Goal: Transaction & Acquisition: Purchase product/service

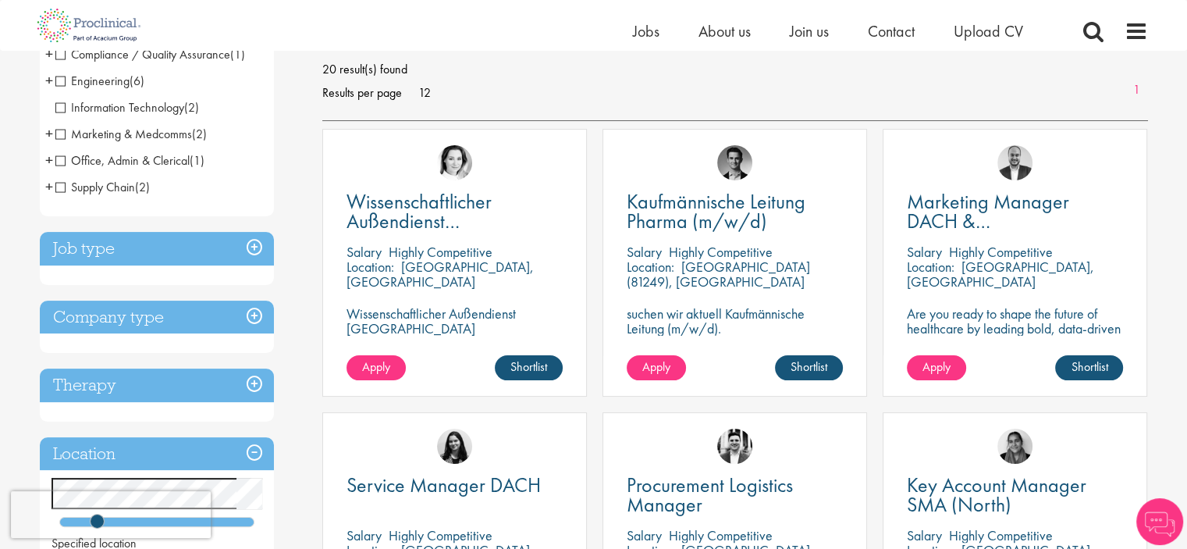
scroll to position [234, 0]
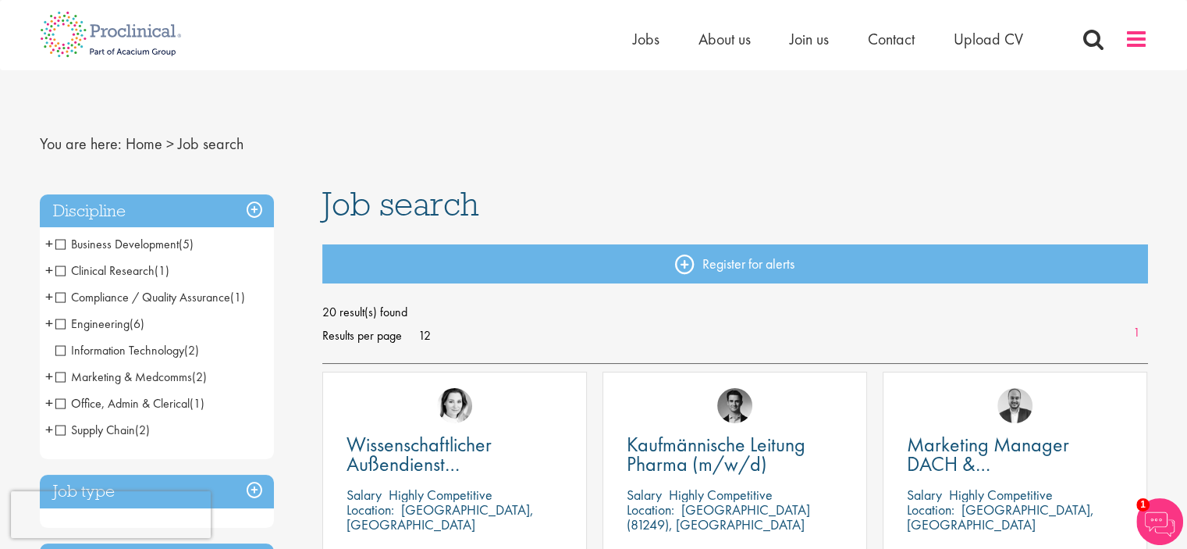
click at [1132, 42] on span at bounding box center [1136, 38] width 23 height 23
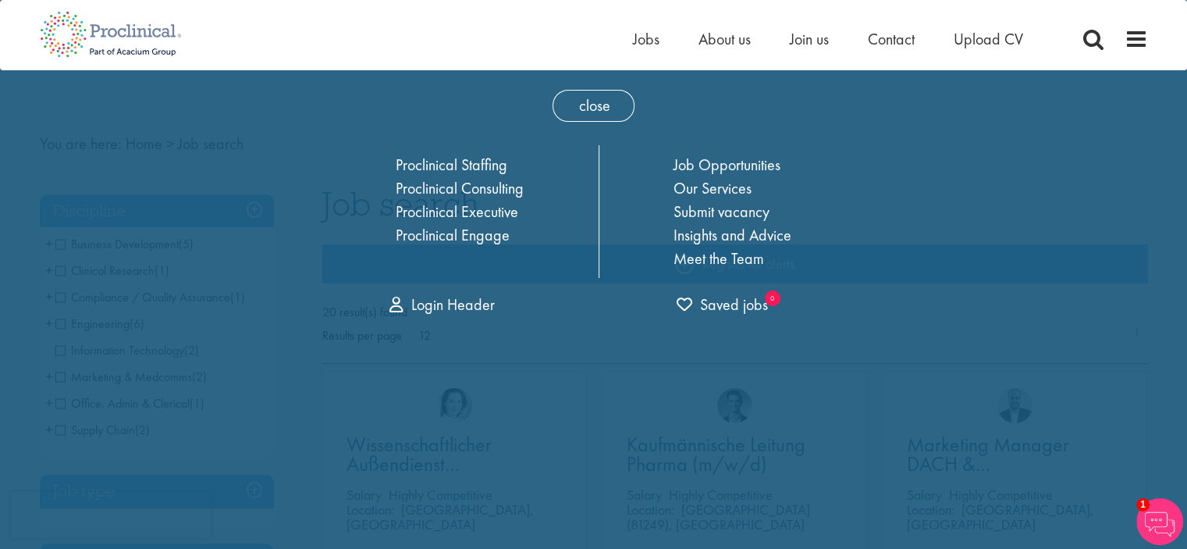
click at [844, 61] on nav "Home Jobs About us Join us Contact Upload CV" at bounding box center [593, 35] width 1187 height 70
click at [589, 99] on span "close" at bounding box center [594, 106] width 82 height 32
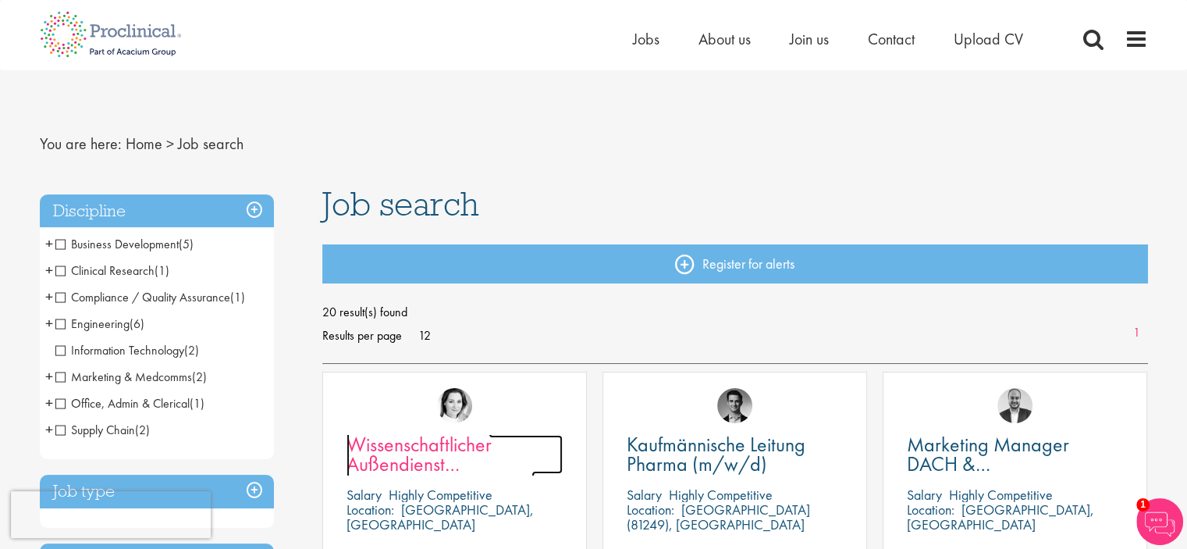
click at [406, 459] on span "Wissenschaftlicher Außendienst [GEOGRAPHIC_DATA]" at bounding box center [441, 464] width 188 height 66
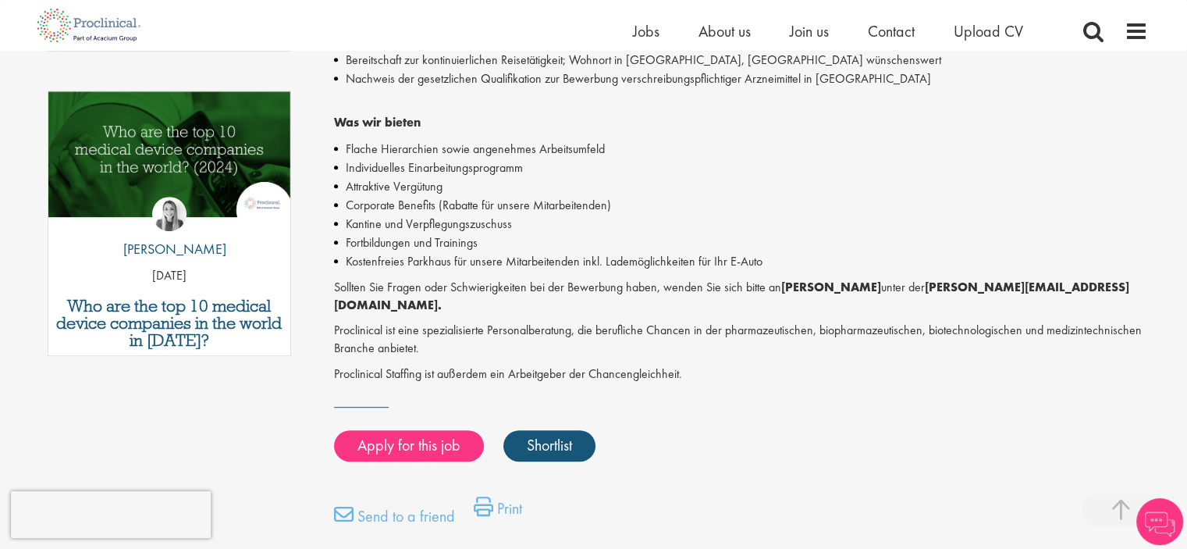
scroll to position [1093, 0]
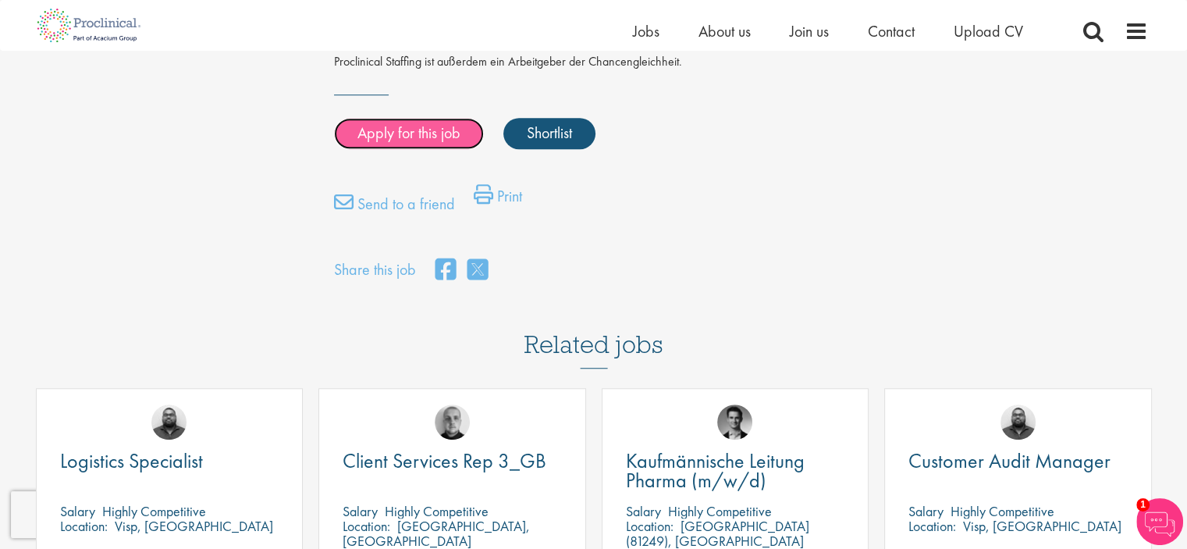
click at [404, 119] on link "Apply for this job" at bounding box center [409, 133] width 150 height 31
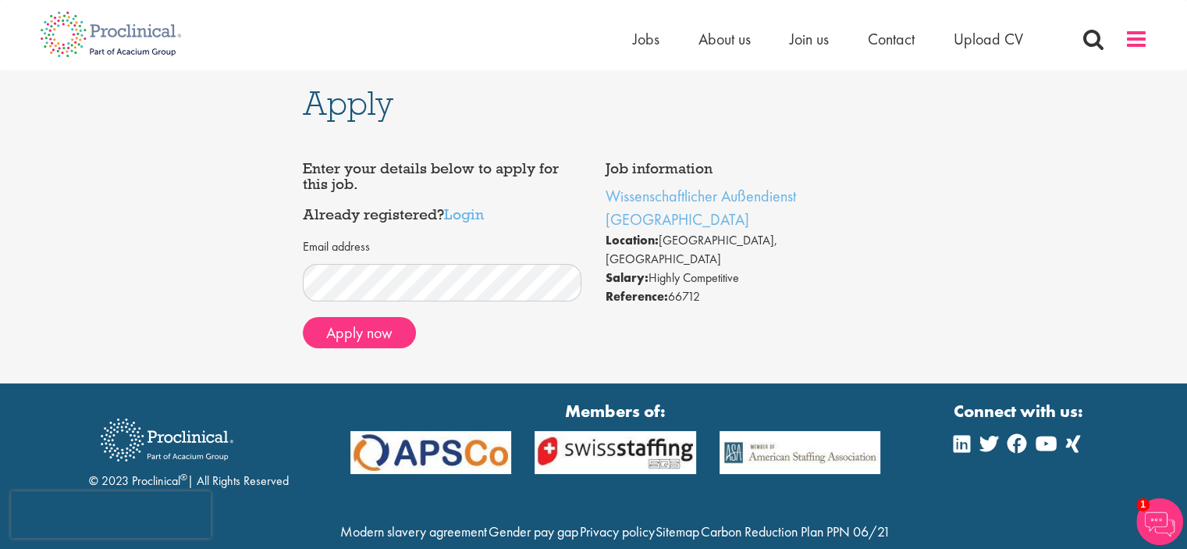
click at [1141, 40] on span at bounding box center [1136, 38] width 23 height 23
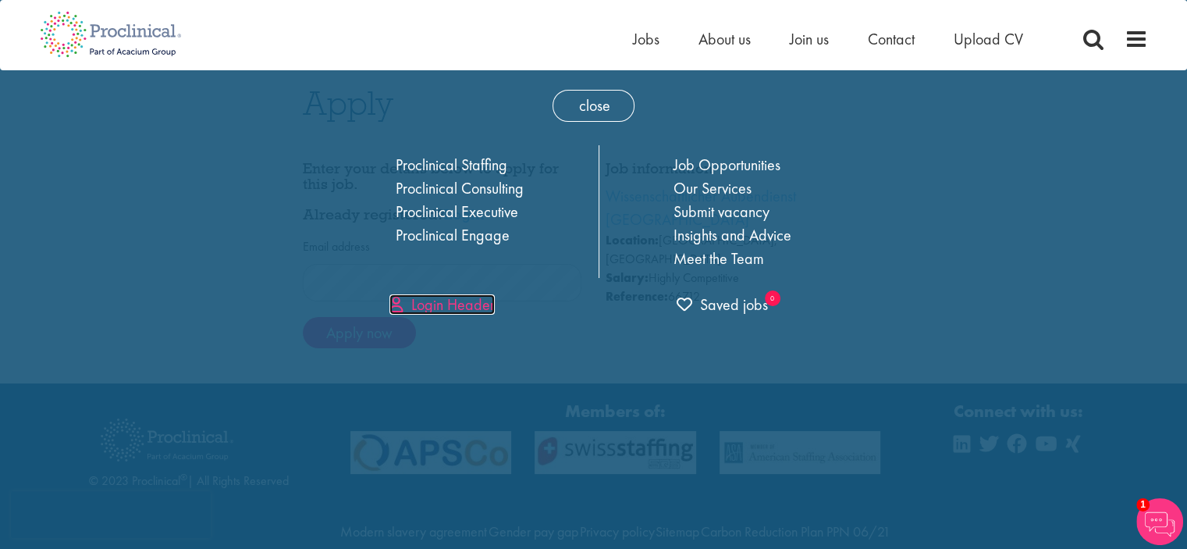
click at [481, 301] on link "Login Header" at bounding box center [442, 304] width 105 height 20
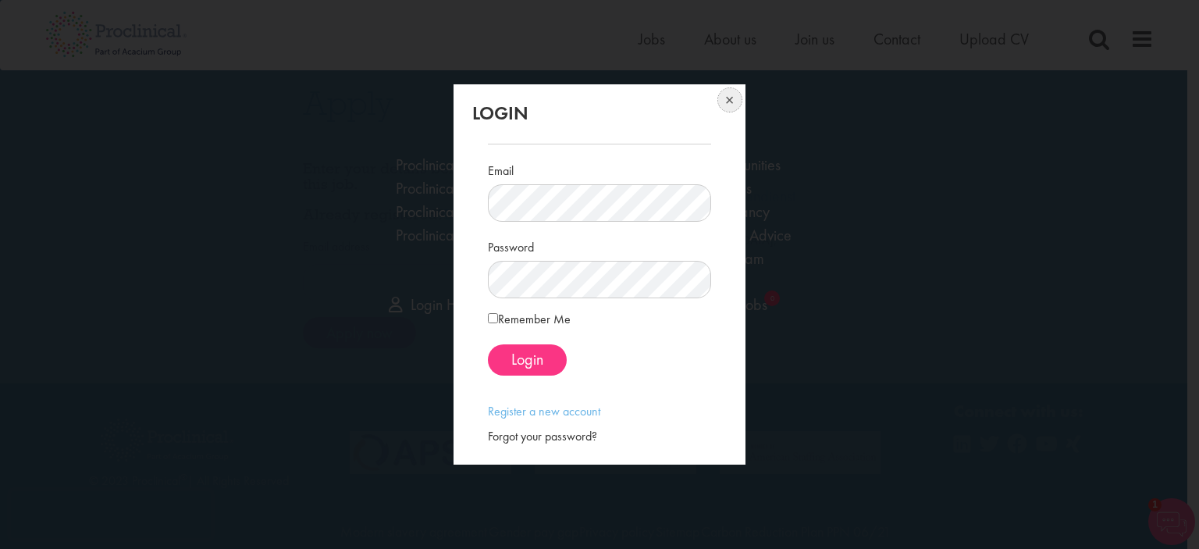
click at [734, 99] on button at bounding box center [728, 101] width 34 height 34
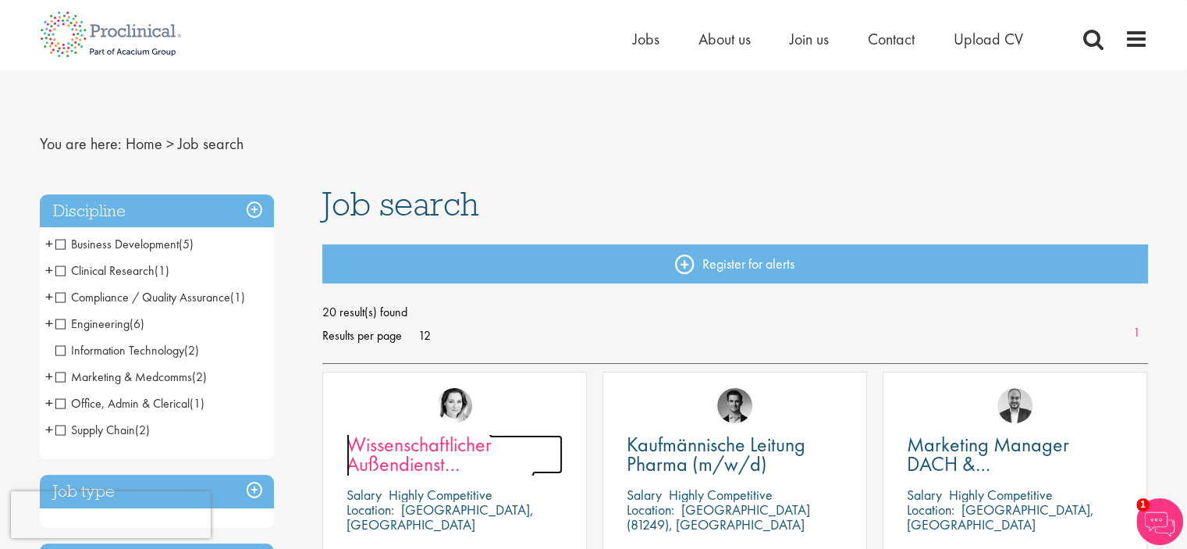
click at [435, 454] on span "Wissenschaftlicher Außendienst [GEOGRAPHIC_DATA]" at bounding box center [441, 464] width 188 height 66
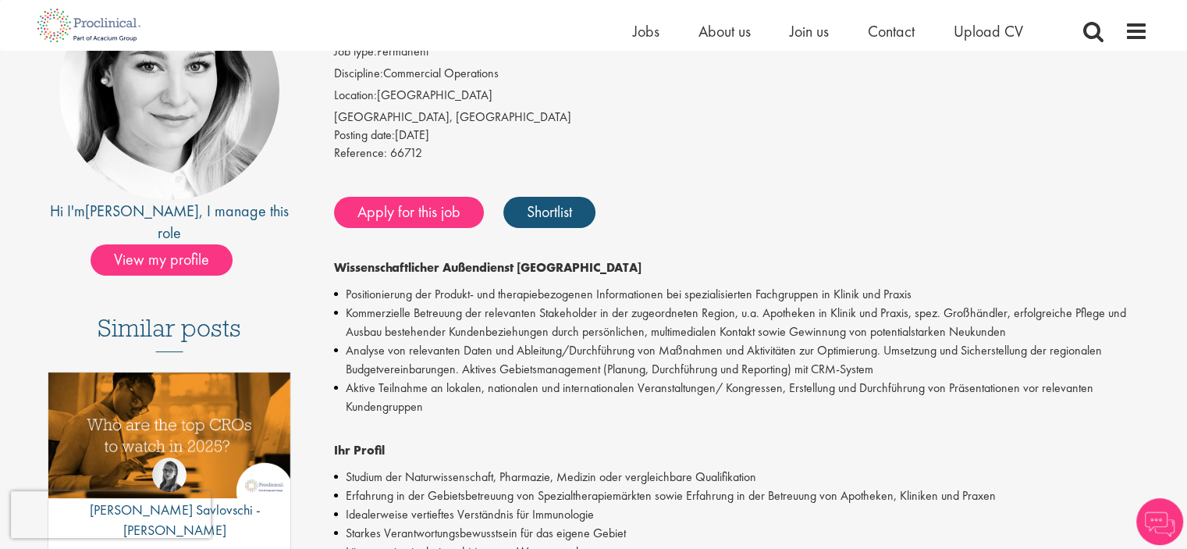
scroll to position [78, 0]
